Goal: Information Seeking & Learning: Learn about a topic

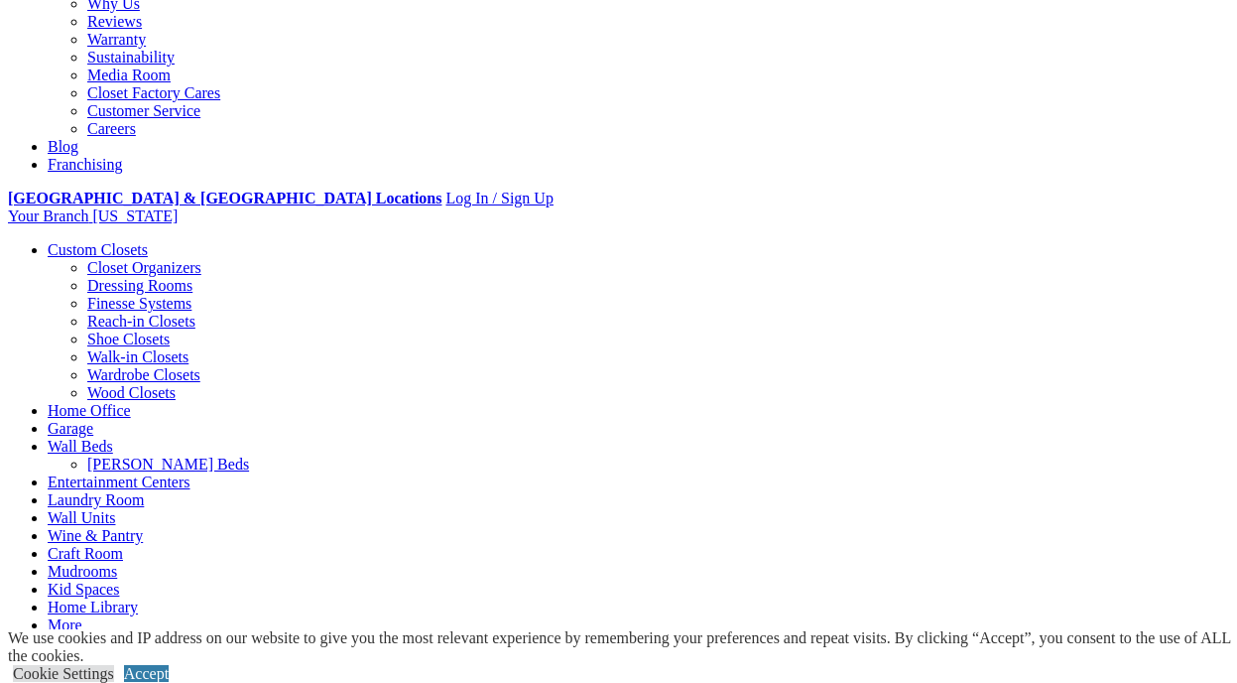
scroll to position [449, 0]
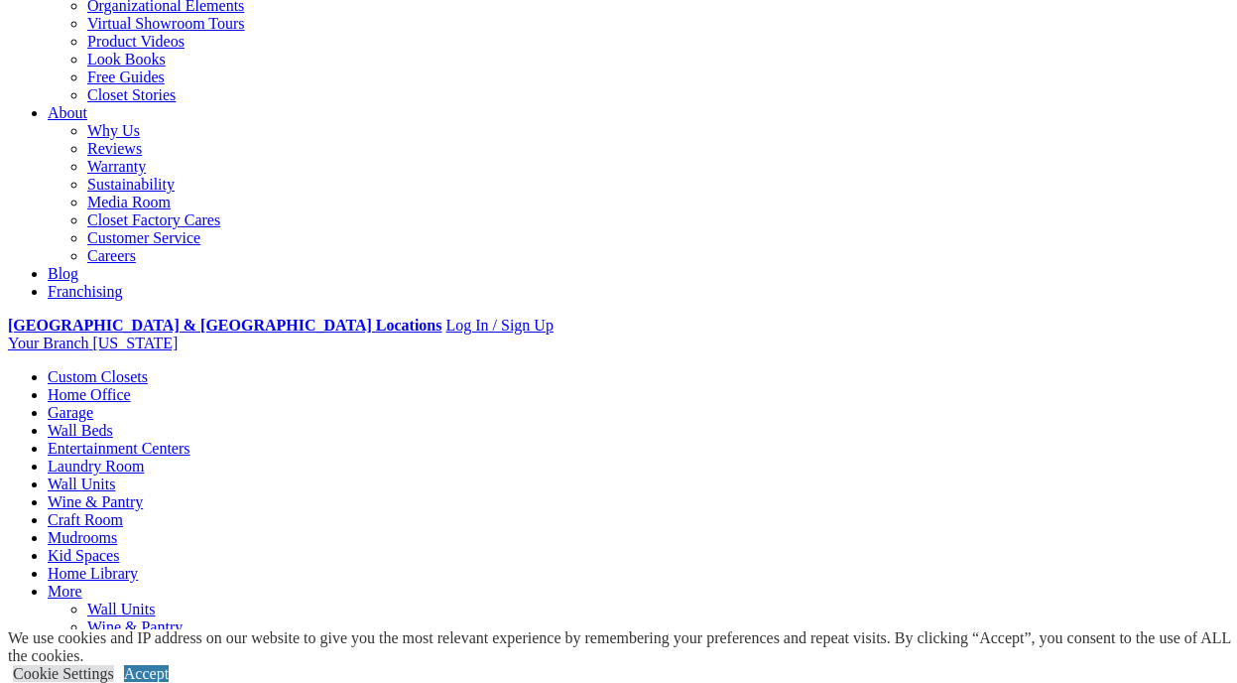
drag, startPoint x: 619, startPoint y: 101, endPoint x: 597, endPoint y: 256, distance: 156.3
click at [144, 457] on link "Laundry Room" at bounding box center [96, 465] width 96 height 17
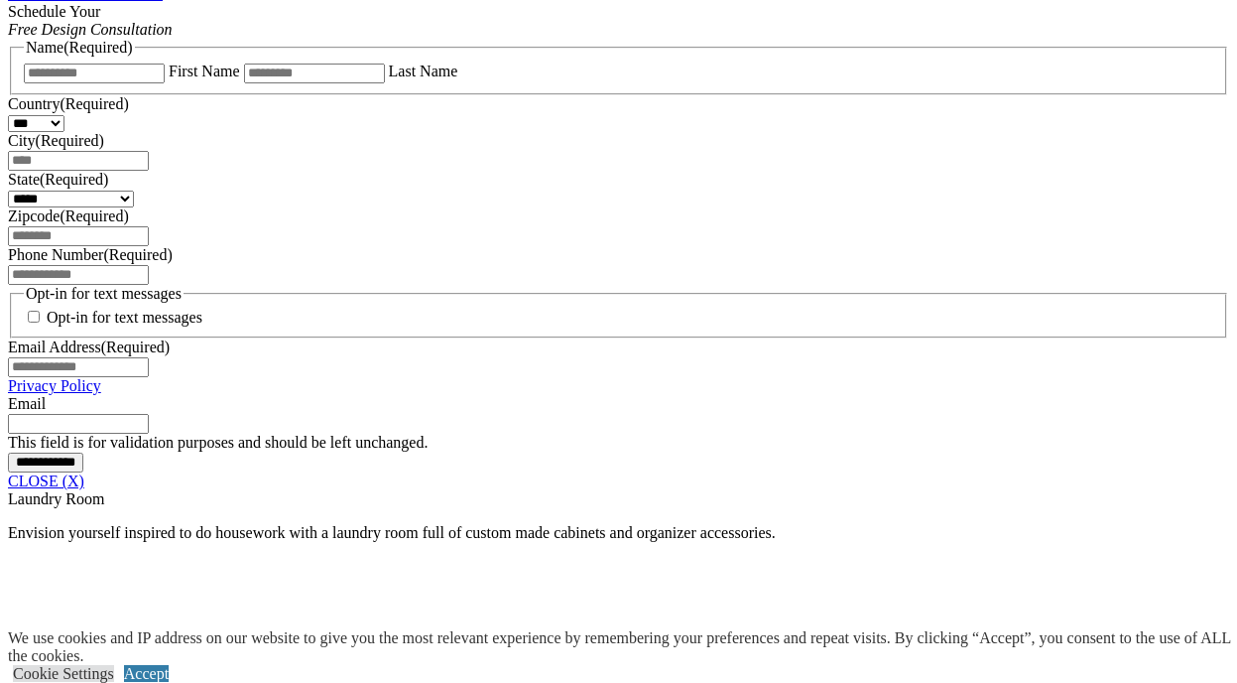
scroll to position [1332, 0]
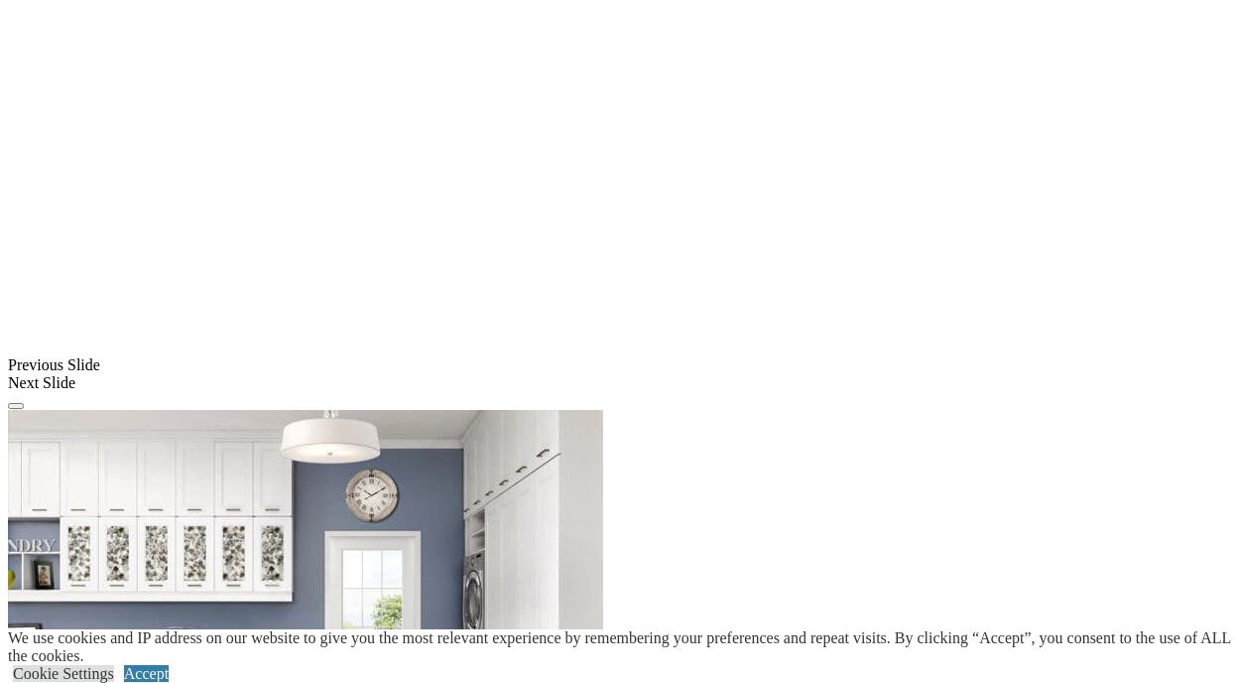
scroll to position [1828, 0]
